Goal: Task Accomplishment & Management: Use online tool/utility

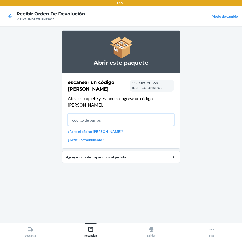
click at [91, 114] on input "text" at bounding box center [121, 120] width 106 height 12
type input "KIZIKBLINDRETUR"
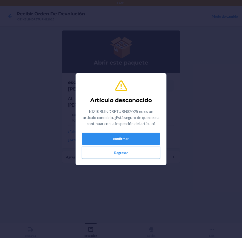
click at [93, 151] on button "Regresar" at bounding box center [121, 153] width 78 height 12
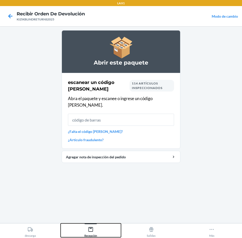
drag, startPoint x: 92, startPoint y: 236, endPoint x: 94, endPoint y: 224, distance: 12.0
click at [92, 235] on div "Recepción" at bounding box center [90, 231] width 13 height 13
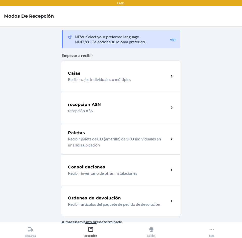
click at [94, 195] on div "Órdenes de devolución Recibir artículos del paquete de pedido de devolución" at bounding box center [121, 201] width 119 height 31
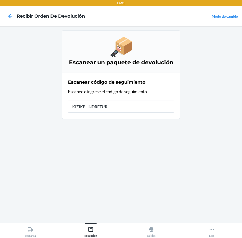
type input "KIZIKBLINDRETURN"
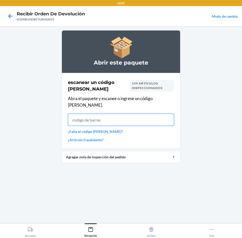
click at [167, 115] on input "text" at bounding box center [121, 120] width 106 height 12
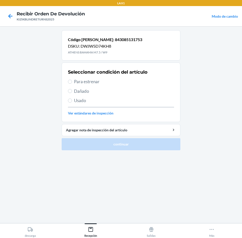
drag, startPoint x: 102, startPoint y: 82, endPoint x: 143, endPoint y: 136, distance: 68.3
click at [103, 85] on span "Para estrenar" at bounding box center [124, 81] width 100 height 7
click at [72, 84] on input "Para estrenar" at bounding box center [70, 82] width 4 height 4
radio input "true"
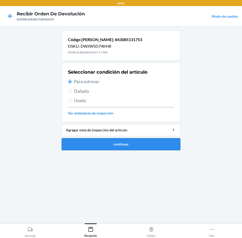
click at [143, 144] on button "continuar" at bounding box center [121, 144] width 119 height 12
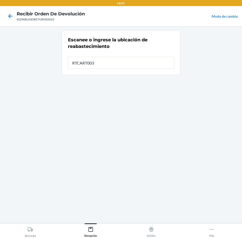
type input "RTCART003"
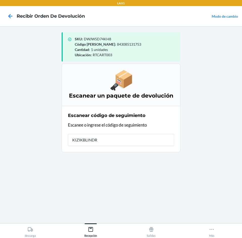
type input "KIZIKBLINDRE"
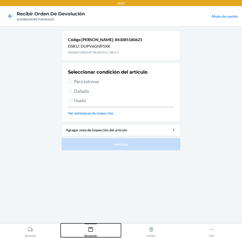
click at [91, 229] on icon at bounding box center [91, 230] width 6 height 6
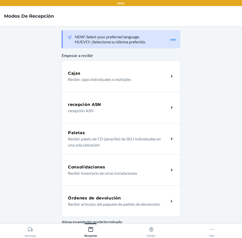
click at [98, 201] on p "Recibir artículos del paquete de pedido de devolución" at bounding box center [116, 204] width 97 height 6
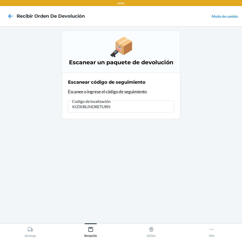
type input "KIZIKBLINDRETURNS"
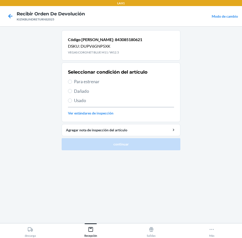
click at [87, 83] on span "Para estrenar" at bounding box center [124, 81] width 100 height 7
click at [72, 83] on input "Para estrenar" at bounding box center [70, 82] width 4 height 4
radio input "true"
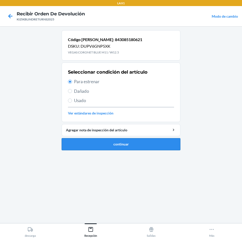
click at [124, 148] on button "continuar" at bounding box center [121, 144] width 119 height 12
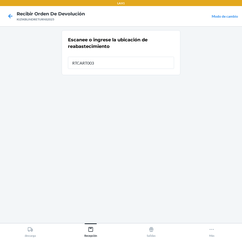
type input "RTCART003"
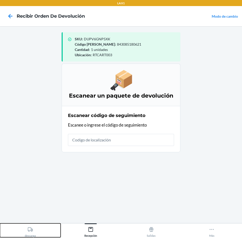
click at [27, 230] on icon at bounding box center [30, 230] width 6 height 6
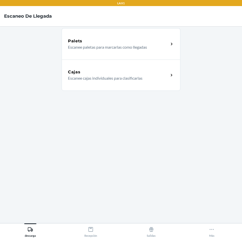
click at [105, 83] on div "Cajas Escanee cajas individuales para clasificarlas" at bounding box center [121, 75] width 119 height 31
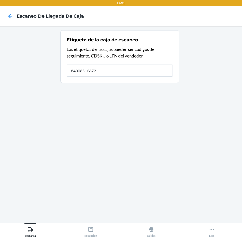
type input "843085166724"
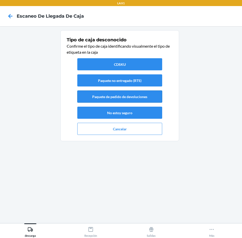
click at [129, 99] on button "Paquete de pedido de devoluciones" at bounding box center [119, 97] width 85 height 12
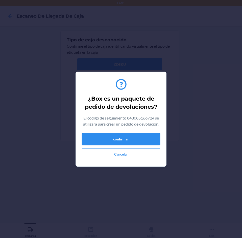
click at [128, 142] on button "confirmar" at bounding box center [121, 139] width 78 height 12
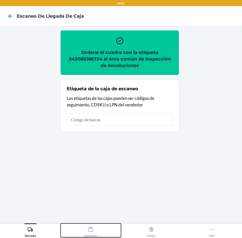
drag, startPoint x: 90, startPoint y: 232, endPoint x: 94, endPoint y: 228, distance: 5.8
click at [92, 231] on div "Recepción" at bounding box center [90, 231] width 13 height 13
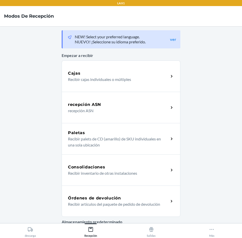
click at [106, 195] on h5 "Órdenes de devolución" at bounding box center [94, 198] width 53 height 6
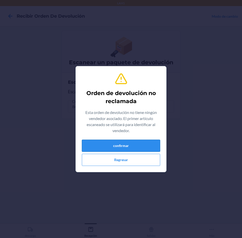
click at [112, 146] on button "confirmar" at bounding box center [121, 146] width 78 height 12
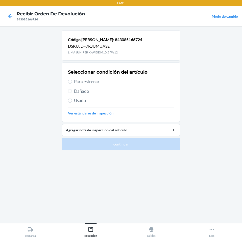
click at [98, 83] on span "Para estrenar" at bounding box center [124, 81] width 100 height 7
click at [72, 83] on input "Para estrenar" at bounding box center [70, 82] width 4 height 4
radio input "true"
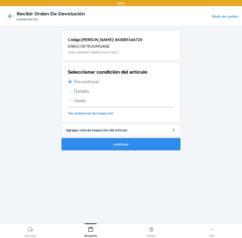
click at [118, 140] on button "continuar" at bounding box center [121, 144] width 119 height 12
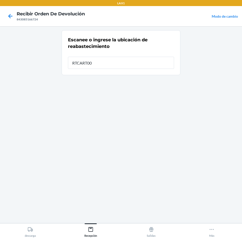
type input "RTCART003"
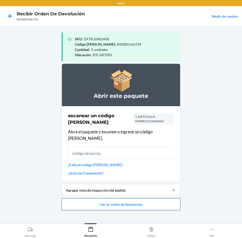
click at [94, 198] on button "Cerrar orden de devolución" at bounding box center [121, 204] width 119 height 12
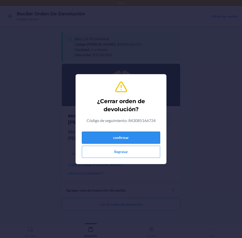
click at [108, 135] on button "confirmar" at bounding box center [121, 138] width 78 height 12
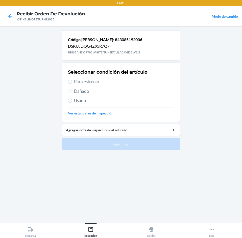
click at [90, 82] on span "Para estrenar" at bounding box center [124, 81] width 100 height 7
click at [72, 82] on input "Para estrenar" at bounding box center [70, 82] width 4 height 4
radio input "true"
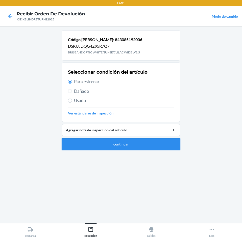
click at [122, 142] on button "continuar" at bounding box center [121, 144] width 119 height 12
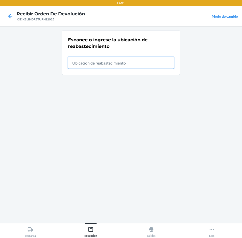
click at [122, 65] on input "text" at bounding box center [121, 63] width 106 height 12
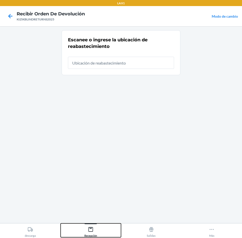
click at [87, 230] on div "Recepción" at bounding box center [90, 231] width 13 height 13
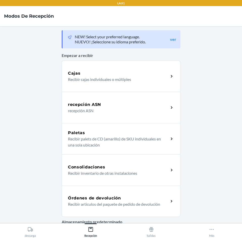
click at [96, 195] on div "Órdenes de devolución Recibir artículos del paquete de pedido de devolución" at bounding box center [121, 201] width 119 height 31
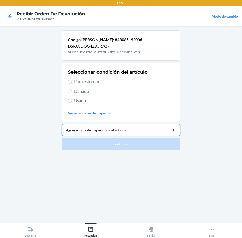
drag, startPoint x: 115, startPoint y: 81, endPoint x: 125, endPoint y: 129, distance: 49.4
click at [115, 81] on span "Para estrenar" at bounding box center [124, 81] width 100 height 7
click at [72, 81] on input "Para estrenar" at bounding box center [70, 82] width 4 height 4
radio input "true"
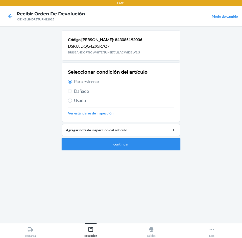
click at [129, 146] on button "continuar" at bounding box center [121, 144] width 119 height 12
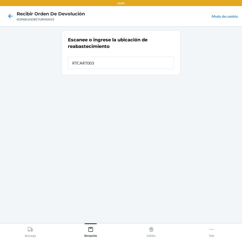
type input "RTCART003"
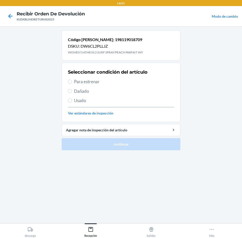
click at [83, 77] on div "Seleccionar condición del artículo Para estrenar Dañado Usado Ver estándares de…" at bounding box center [121, 92] width 106 height 50
click at [82, 80] on span "Para estrenar" at bounding box center [124, 81] width 100 height 7
click at [72, 80] on input "Para estrenar" at bounding box center [70, 82] width 4 height 4
radio input "true"
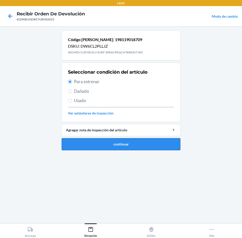
click at [123, 148] on button "continuar" at bounding box center [121, 144] width 119 height 12
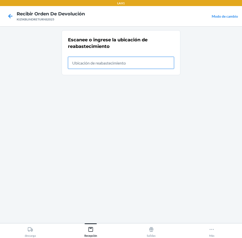
click at [87, 63] on input "text" at bounding box center [121, 63] width 106 height 12
type input "RTCART003"
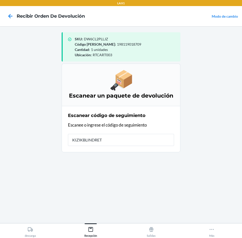
type input "KIZIKBLINDRETU"
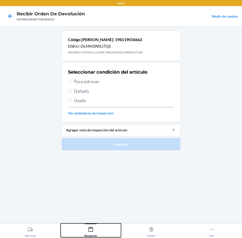
click at [96, 229] on div "Recepción" at bounding box center [90, 231] width 13 height 13
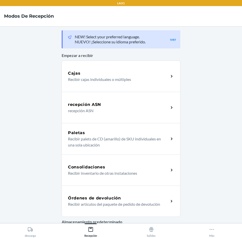
click at [115, 199] on h5 "Órdenes de devolución" at bounding box center [94, 198] width 53 height 6
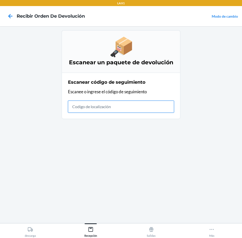
click at [117, 108] on input "text" at bounding box center [121, 107] width 106 height 12
type input "KIZIKBLINDRETUR"
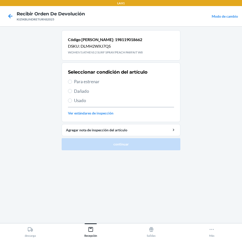
click at [74, 80] on span "Para estrenar" at bounding box center [124, 81] width 100 height 7
click at [72, 80] on input "Para estrenar" at bounding box center [70, 82] width 4 height 4
radio input "true"
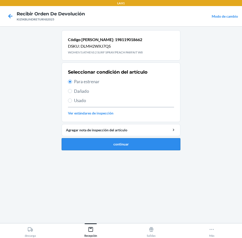
click at [121, 148] on button "continuar" at bounding box center [121, 144] width 119 height 12
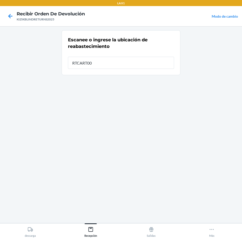
type input "RTCART003"
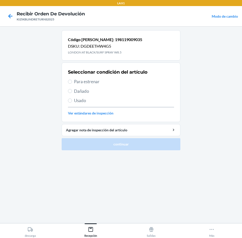
click at [88, 81] on span "Para estrenar" at bounding box center [124, 81] width 100 height 7
click at [72, 81] on input "Para estrenar" at bounding box center [70, 82] width 4 height 4
radio input "true"
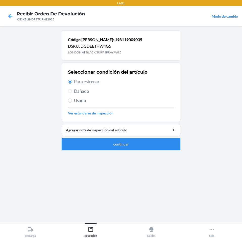
click at [144, 146] on button "continuar" at bounding box center [121, 144] width 119 height 12
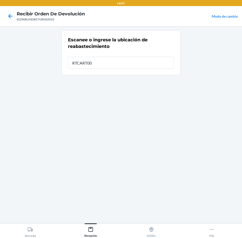
type input "RTCART003"
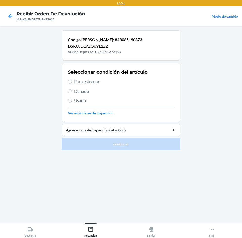
click at [77, 81] on span "Para estrenar" at bounding box center [124, 81] width 100 height 7
click at [72, 81] on input "Para estrenar" at bounding box center [70, 82] width 4 height 4
radio input "true"
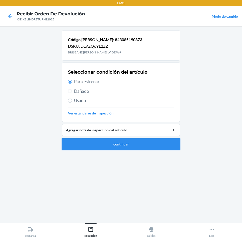
click at [110, 145] on button "continuar" at bounding box center [121, 144] width 119 height 12
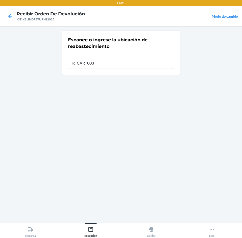
type input "RTCART003"
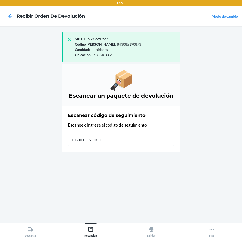
type input "KIZIKBLINDRETU"
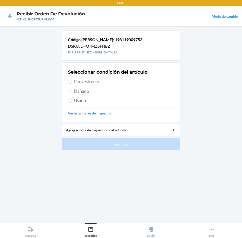
click at [83, 82] on span "Para estrenar" at bounding box center [124, 81] width 100 height 7
click at [72, 82] on input "Para estrenar" at bounding box center [70, 82] width 4 height 4
radio input "true"
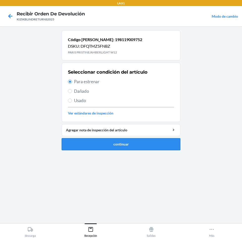
click at [118, 146] on button "continuar" at bounding box center [121, 144] width 119 height 12
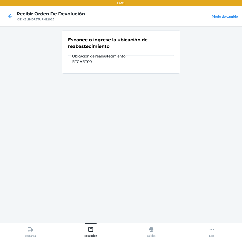
type input "RTCART003"
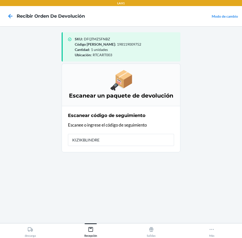
type input "KIZIKBLINDRET"
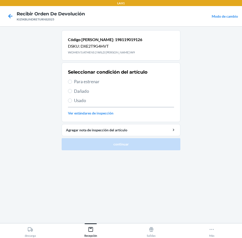
click at [86, 80] on span "Para estrenar" at bounding box center [124, 81] width 100 height 7
click at [72, 80] on input "Para estrenar" at bounding box center [70, 82] width 4 height 4
radio input "true"
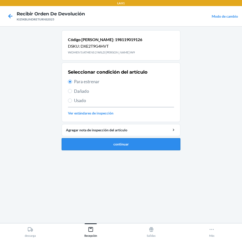
click at [138, 143] on button "continuar" at bounding box center [121, 144] width 119 height 12
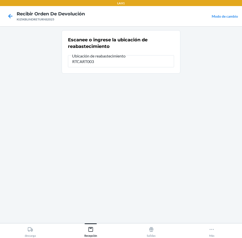
type input "RTCART003"
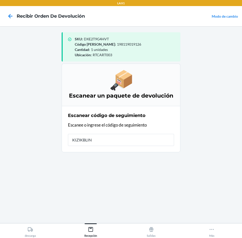
type input "KIZIKBLIND"
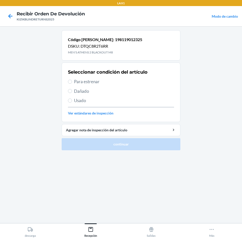
click at [96, 80] on span "Para estrenar" at bounding box center [124, 81] width 100 height 7
click at [72, 80] on input "Para estrenar" at bounding box center [70, 82] width 4 height 4
radio input "true"
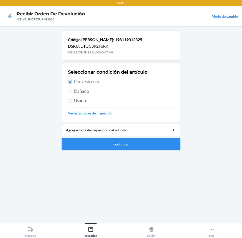
click at [113, 144] on button "continuar" at bounding box center [121, 144] width 119 height 12
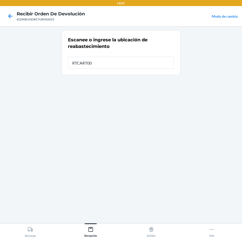
type input "RTCART003"
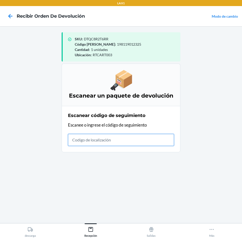
click at [93, 144] on input "text" at bounding box center [121, 140] width 106 height 12
type input "KIZIKBLINDRETUR"
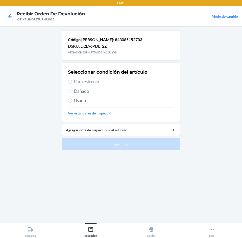
click at [83, 81] on span "Para estrenar" at bounding box center [124, 81] width 100 height 7
click at [72, 81] on input "Para estrenar" at bounding box center [70, 82] width 4 height 4
radio input "true"
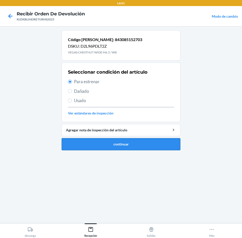
click at [121, 147] on button "continuar" at bounding box center [121, 144] width 119 height 12
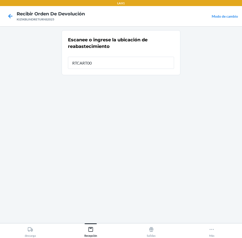
type input "RTCART003"
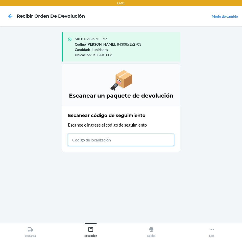
click at [125, 140] on input "text" at bounding box center [121, 140] width 106 height 12
type input "KIZIKBLINDRETUR"
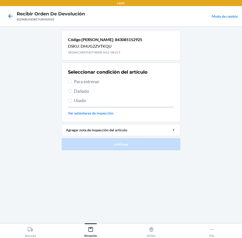
click at [81, 82] on span "Para estrenar" at bounding box center [124, 81] width 100 height 7
click at [72, 82] on input "Para estrenar" at bounding box center [70, 82] width 4 height 4
radio input "true"
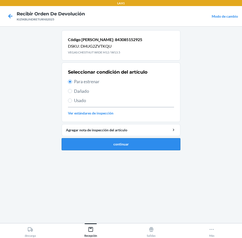
click at [123, 147] on button "continuar" at bounding box center [121, 144] width 119 height 12
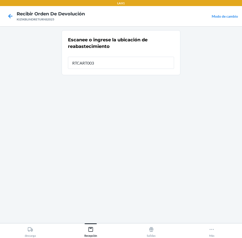
type input "RTCART003"
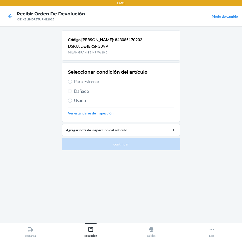
click at [85, 80] on span "Para estrenar" at bounding box center [124, 81] width 100 height 7
click at [72, 80] on input "Para estrenar" at bounding box center [70, 82] width 4 height 4
radio input "true"
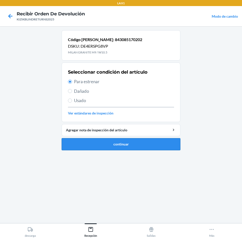
click at [130, 146] on button "continuar" at bounding box center [121, 144] width 119 height 12
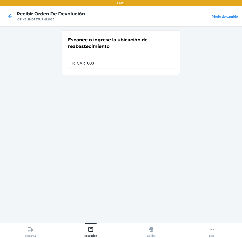
type input "RTCART003"
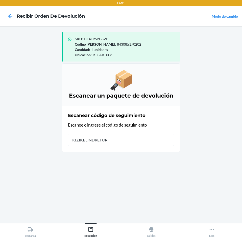
type input "KIZIKBLINDRETURN"
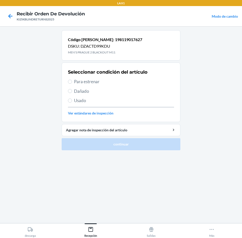
click at [80, 81] on span "Para estrenar" at bounding box center [124, 81] width 100 height 7
click at [72, 81] on input "Para estrenar" at bounding box center [70, 82] width 4 height 4
radio input "true"
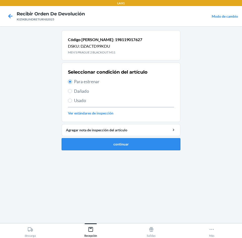
click at [118, 146] on button "continuar" at bounding box center [121, 144] width 119 height 12
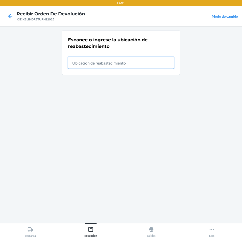
click at [77, 62] on input "text" at bounding box center [121, 63] width 106 height 12
type input "RTCART003"
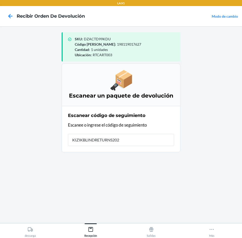
type input "KIZIKBLINDRETURNS2025"
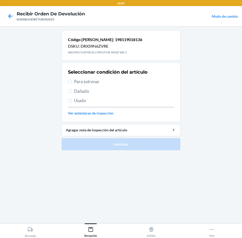
click at [90, 81] on span "Para estrenar" at bounding box center [124, 81] width 100 height 7
click at [72, 81] on input "Para estrenar" at bounding box center [70, 82] width 4 height 4
radio input "true"
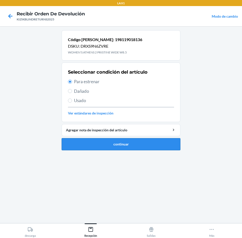
click at [149, 148] on button "continuar" at bounding box center [121, 144] width 119 height 12
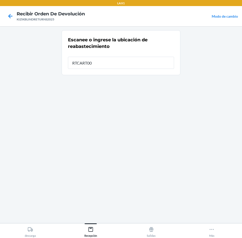
type input "RTCART003"
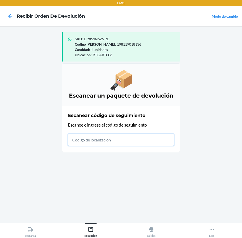
click at [82, 141] on input "text" at bounding box center [121, 140] width 106 height 12
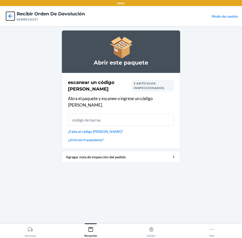
click at [10, 14] on icon at bounding box center [10, 16] width 9 height 9
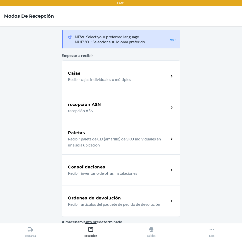
click at [120, 201] on p "Recibir artículos del paquete de pedido de devolución" at bounding box center [116, 204] width 97 height 6
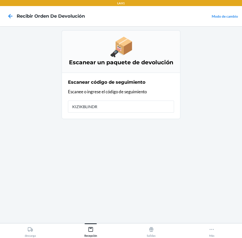
type input "KIZIKBLINDRE"
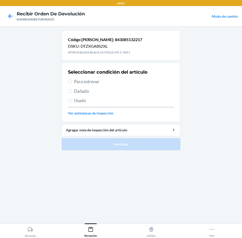
click at [84, 82] on span "Para estrenar" at bounding box center [124, 81] width 100 height 7
click at [72, 82] on input "Para estrenar" at bounding box center [70, 82] width 4 height 4
radio input "true"
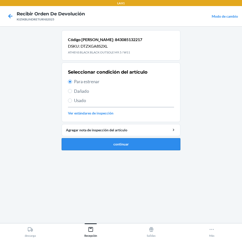
click at [138, 146] on button "continuar" at bounding box center [121, 144] width 119 height 12
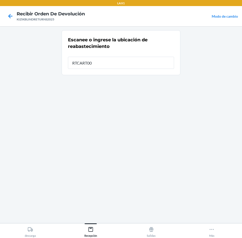
type input "RTCART003"
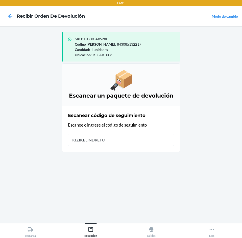
type input "KIZIKBLINDRETUR"
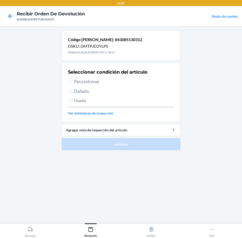
click at [84, 85] on span "Para estrenar" at bounding box center [124, 81] width 100 height 7
click at [72, 84] on input "Para estrenar" at bounding box center [70, 82] width 4 height 4
radio input "true"
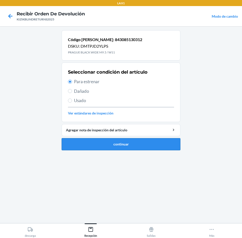
click at [133, 145] on button "continuar" at bounding box center [121, 144] width 119 height 12
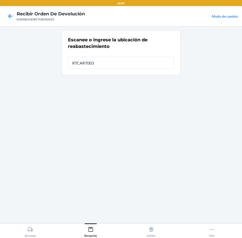
type input "RTCART003"
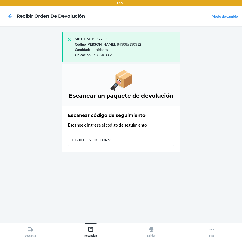
type input "KIZIKBLINDRETURNS2"
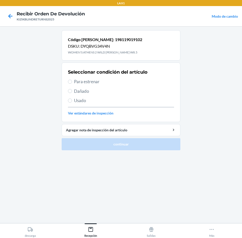
click at [88, 80] on span "Para estrenar" at bounding box center [124, 81] width 100 height 7
click at [72, 80] on input "Para estrenar" at bounding box center [70, 82] width 4 height 4
radio input "true"
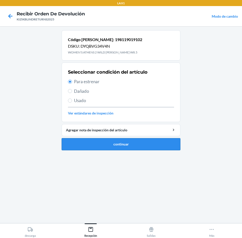
click at [114, 146] on button "continuar" at bounding box center [121, 144] width 119 height 12
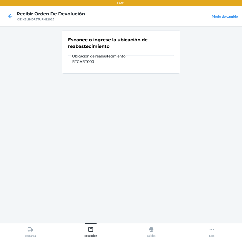
type input "RTCART003"
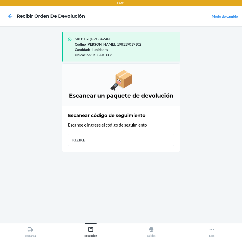
type input "KIZIKBL"
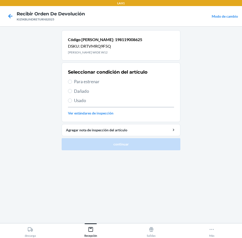
click at [76, 79] on span "Para estrenar" at bounding box center [124, 81] width 100 height 7
click at [72, 80] on input "Para estrenar" at bounding box center [70, 82] width 4 height 4
radio input "true"
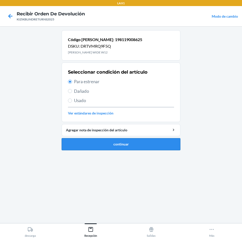
click at [105, 145] on button "continuar" at bounding box center [121, 144] width 119 height 12
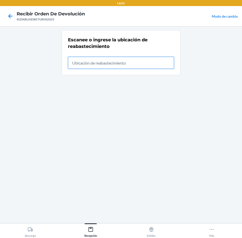
click at [125, 60] on input "text" at bounding box center [121, 63] width 106 height 12
type input "RTCART003"
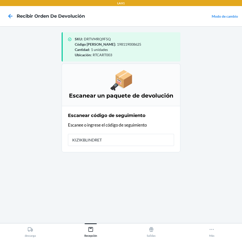
type input "KIZIKBLINDRETU"
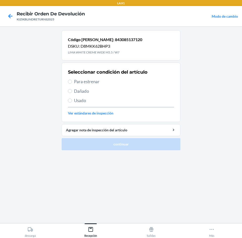
click at [77, 82] on span "Para estrenar" at bounding box center [124, 81] width 100 height 7
click at [72, 82] on input "Para estrenar" at bounding box center [70, 82] width 4 height 4
radio input "true"
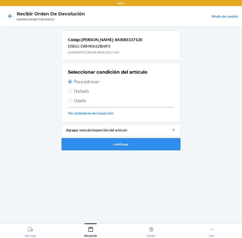
click at [137, 148] on button "continuar" at bounding box center [121, 144] width 119 height 12
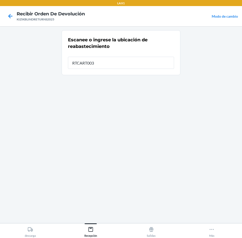
type input "RTCART003"
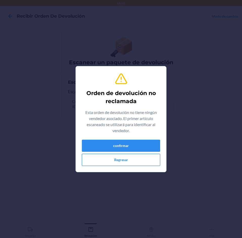
click at [132, 161] on button "Regresar" at bounding box center [121, 160] width 78 height 12
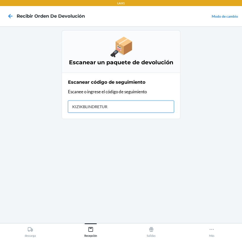
type input "KIZIKBLINDRETURN"
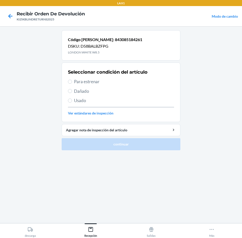
click at [82, 81] on span "Para estrenar" at bounding box center [124, 81] width 100 height 7
click at [72, 81] on input "Para estrenar" at bounding box center [70, 82] width 4 height 4
radio input "true"
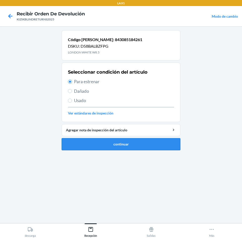
click at [142, 143] on button "continuar" at bounding box center [121, 144] width 119 height 12
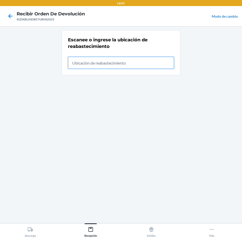
click at [89, 61] on input "text" at bounding box center [121, 63] width 106 height 12
type input "RTCART003"
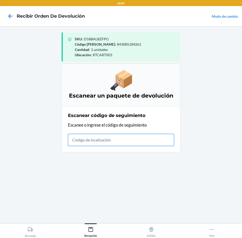
click at [110, 139] on input "text" at bounding box center [121, 140] width 106 height 12
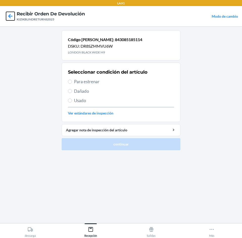
click at [7, 16] on icon at bounding box center [10, 16] width 9 height 9
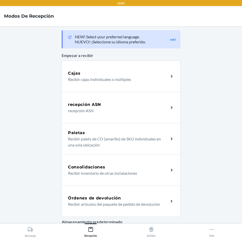
click at [117, 198] on h5 "Órdenes de devolución" at bounding box center [94, 198] width 53 height 6
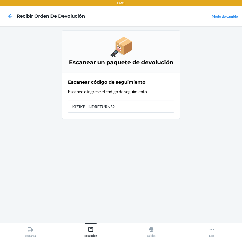
type input "KIZIKBLINDRETURNS20"
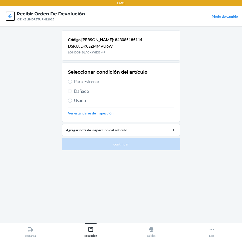
click at [10, 15] on icon at bounding box center [10, 16] width 4 height 4
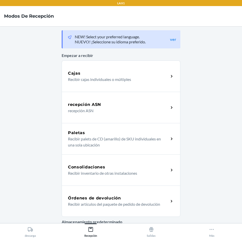
click at [117, 201] on h5 "Órdenes de devolución" at bounding box center [94, 198] width 53 height 6
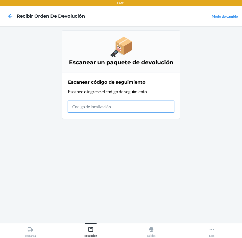
click at [112, 105] on input "text" at bounding box center [121, 107] width 106 height 12
type input "KIZIKBLINDRETURNS"
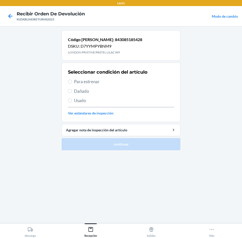
click at [99, 81] on span "Para estrenar" at bounding box center [124, 81] width 100 height 7
click at [72, 81] on input "Para estrenar" at bounding box center [70, 82] width 4 height 4
radio input "true"
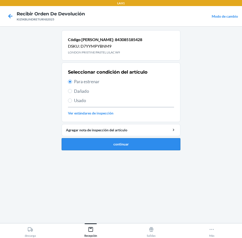
click at [137, 147] on button "continuar" at bounding box center [121, 144] width 119 height 12
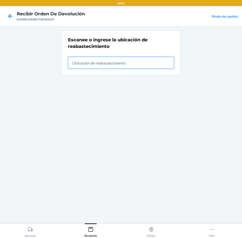
click at [125, 63] on input "text" at bounding box center [121, 63] width 106 height 12
type input "RTCART003"
